Goal: Transaction & Acquisition: Book appointment/travel/reservation

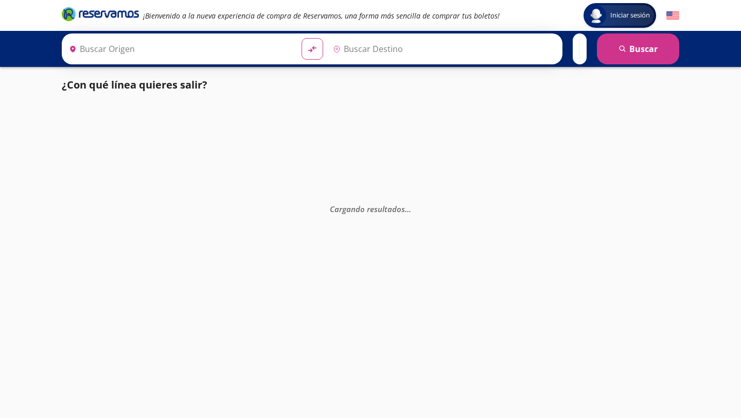
type input "Central Zapopan, [GEOGRAPHIC_DATA]"
type input "Culiacán, [GEOGRAPHIC_DATA]"
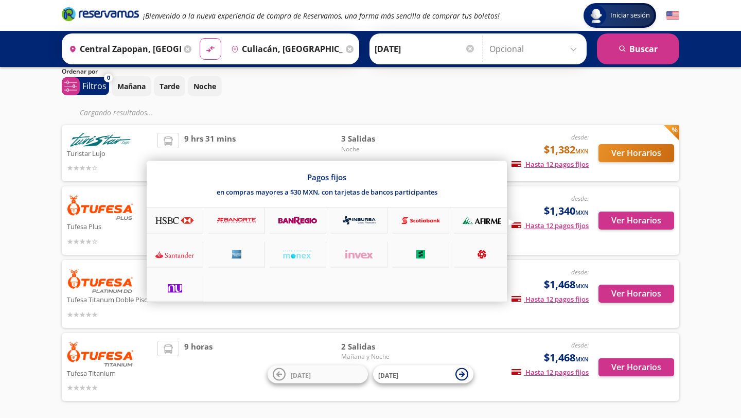
scroll to position [37, 0]
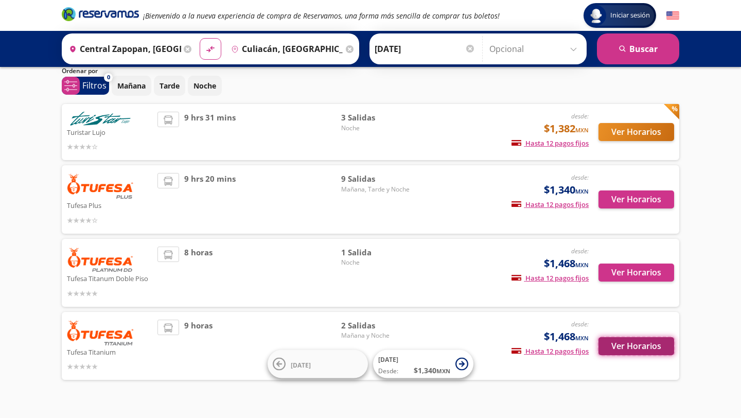
click at [631, 351] on button "Ver Horarios" at bounding box center [636, 346] width 76 height 18
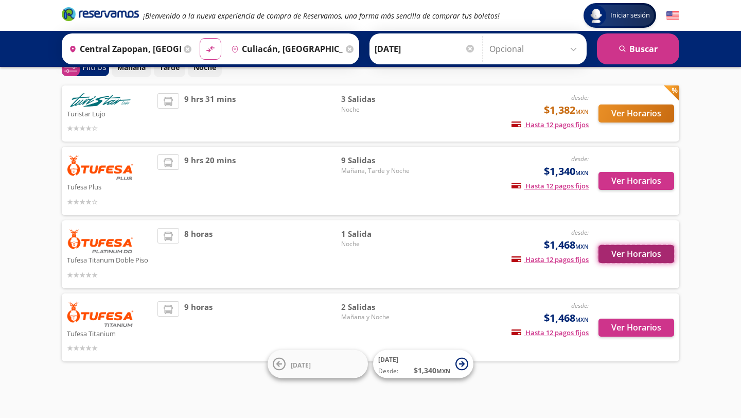
click at [633, 254] on button "Ver Horarios" at bounding box center [636, 254] width 76 height 18
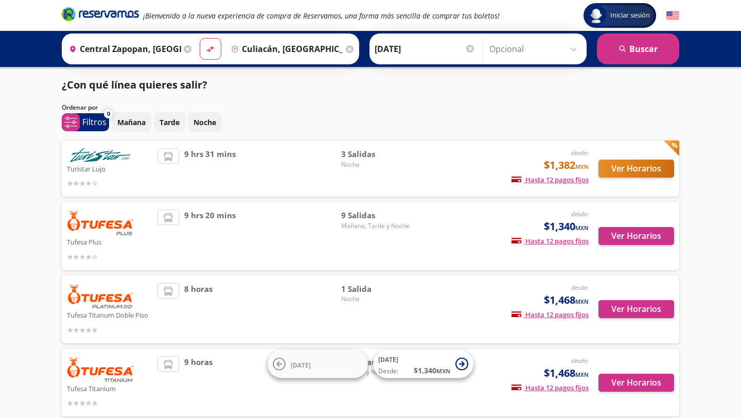
scroll to position [55, 0]
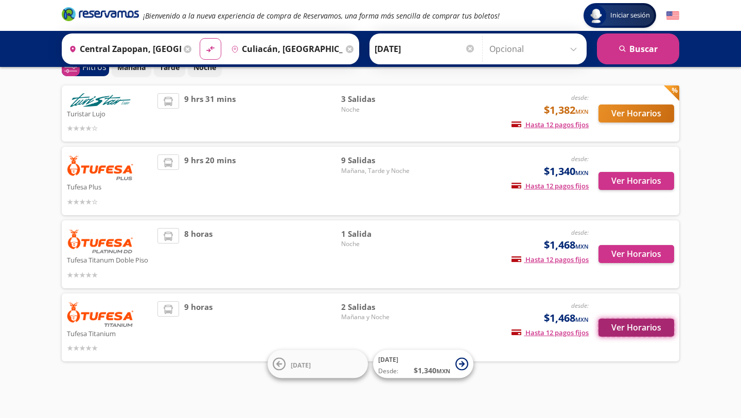
click at [626, 329] on button "Ver Horarios" at bounding box center [636, 327] width 76 height 18
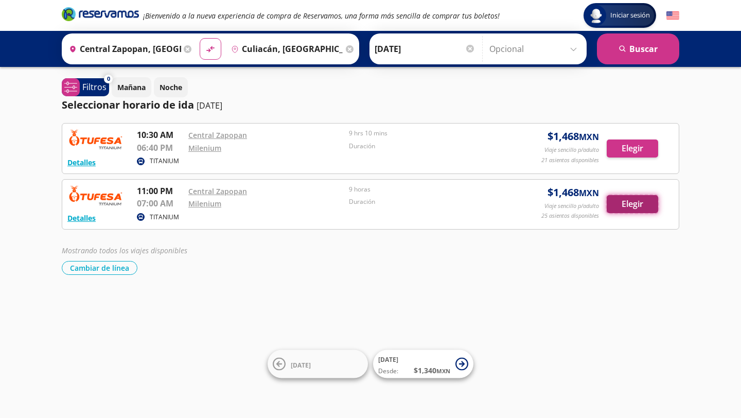
click at [630, 199] on button "Elegir" at bounding box center [631, 204] width 51 height 18
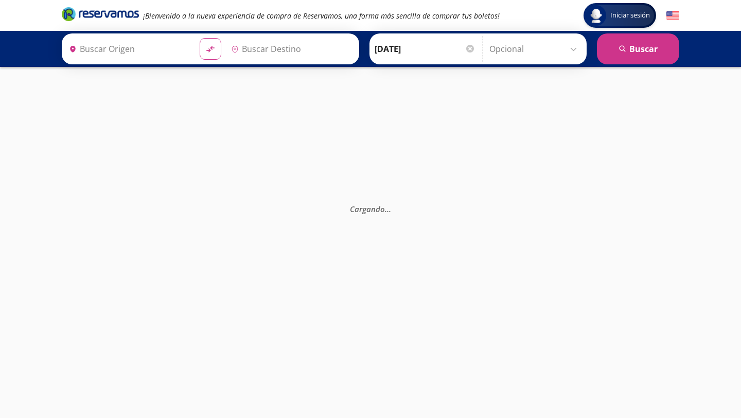
type input "Culiacán, [GEOGRAPHIC_DATA]"
type input "Central Zapopan, [GEOGRAPHIC_DATA]"
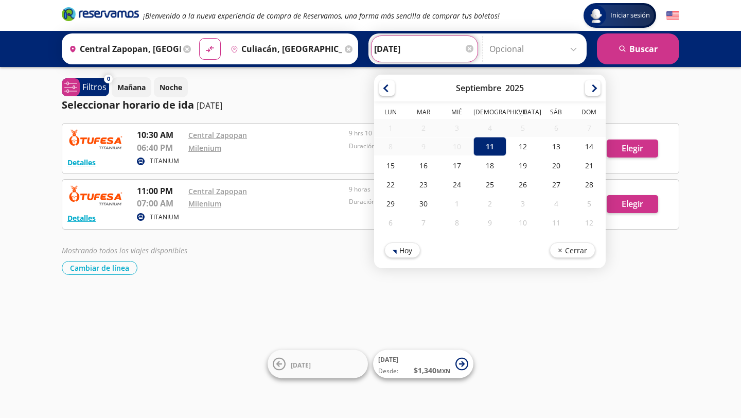
click at [417, 55] on input "[DATE]" at bounding box center [424, 49] width 101 height 26
click at [523, 147] on div "12" at bounding box center [522, 146] width 33 height 19
type input "[DATE]"
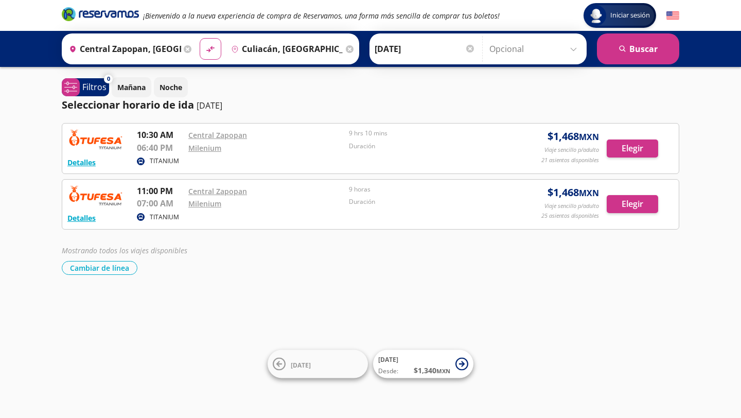
click at [219, 110] on p "[DATE]" at bounding box center [209, 105] width 26 height 12
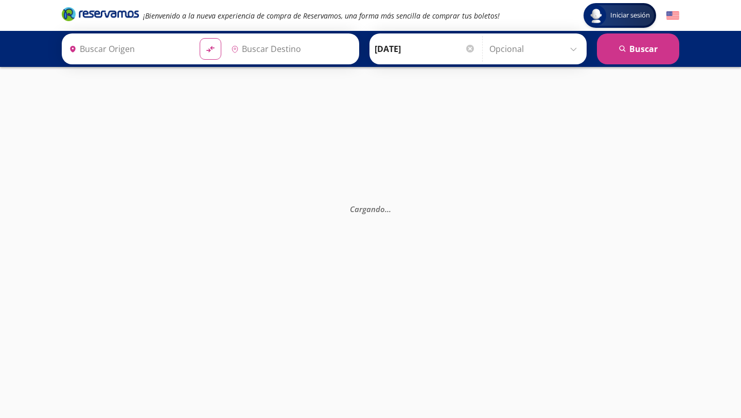
type input "Culiacán, [GEOGRAPHIC_DATA]"
type input "Central Zapopan, [GEOGRAPHIC_DATA]"
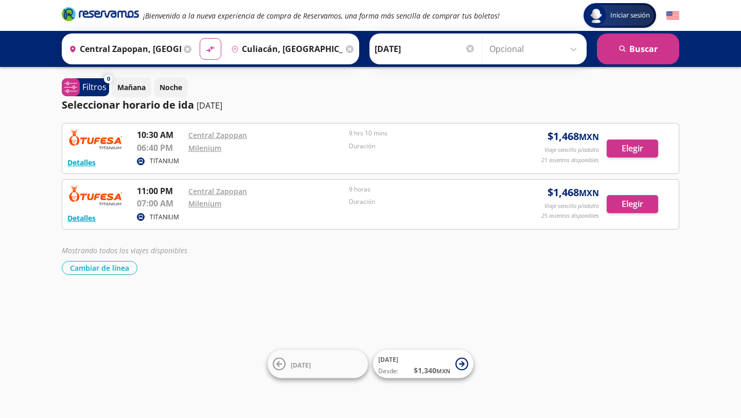
scroll to position [55, 0]
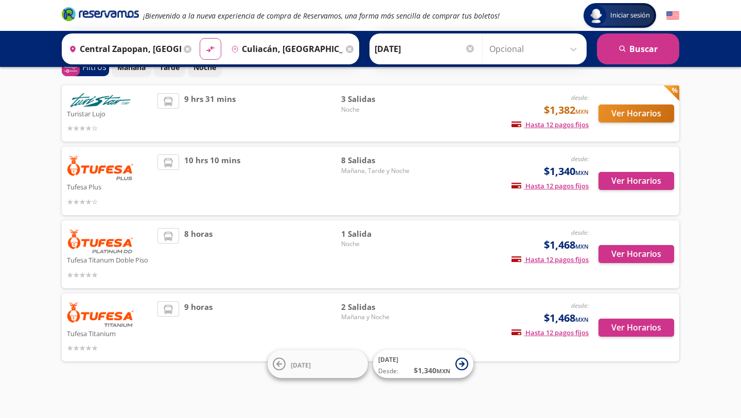
click at [450, 47] on input "[DATE]" at bounding box center [424, 49] width 101 height 26
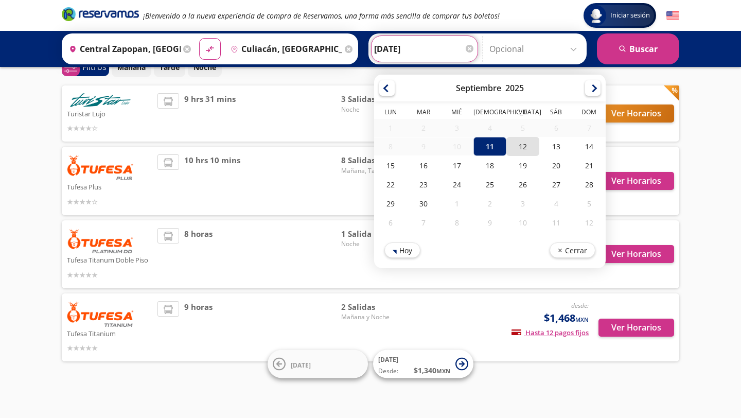
click at [519, 146] on div "12" at bounding box center [522, 146] width 33 height 19
type input "[DATE]"
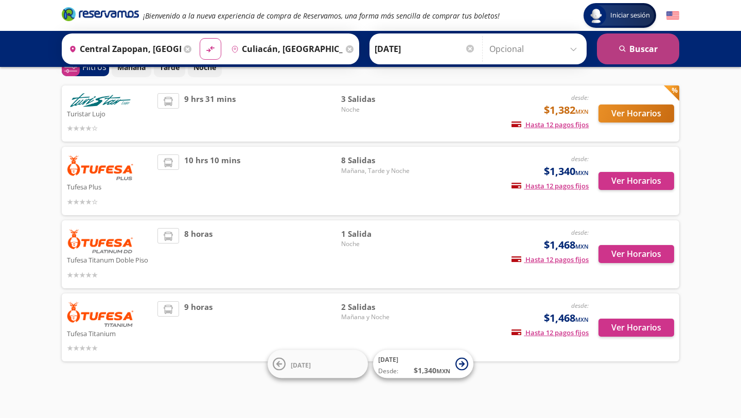
click at [635, 45] on button "search [GEOGRAPHIC_DATA]" at bounding box center [638, 48] width 82 height 31
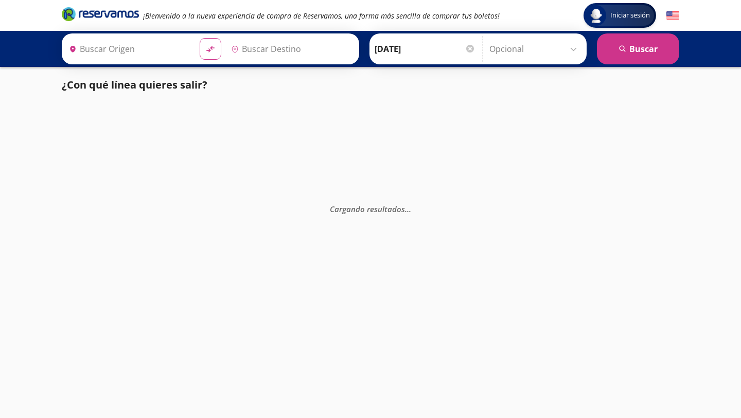
type input "Central Zapopan, [GEOGRAPHIC_DATA]"
type input "Culiacán, [GEOGRAPHIC_DATA]"
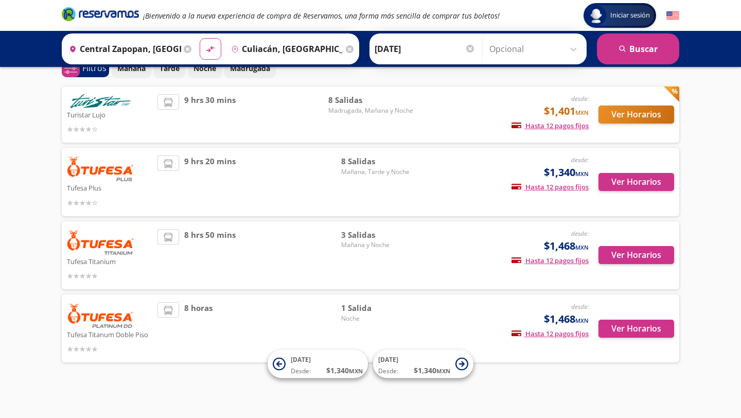
scroll to position [55, 0]
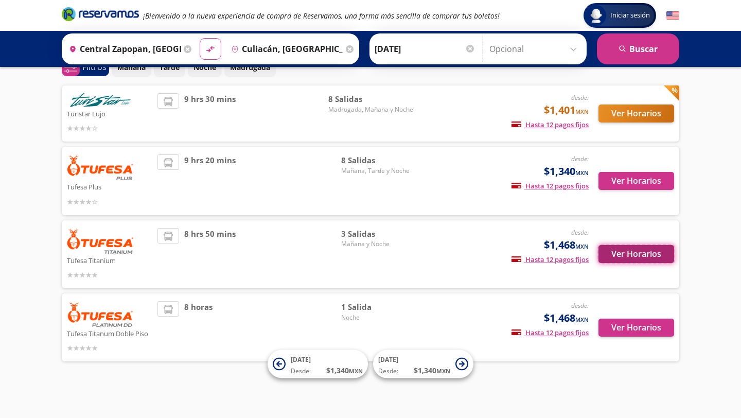
click at [605, 256] on button "Ver Horarios" at bounding box center [636, 254] width 76 height 18
